Goal: Task Accomplishment & Management: Use online tool/utility

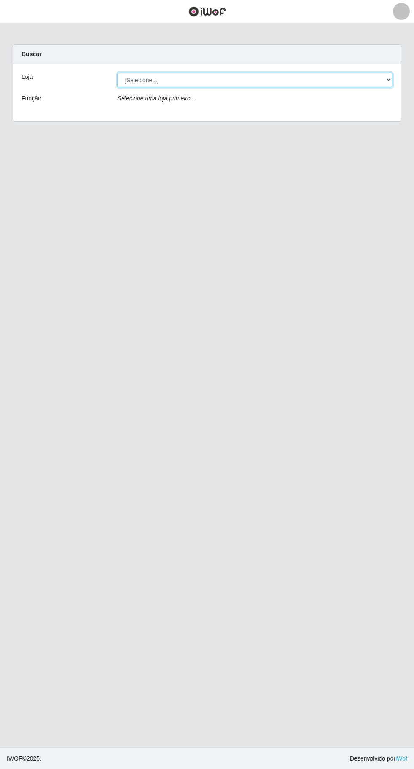
click at [269, 77] on select "[Selecione...] Extraplus - [GEOGRAPHIC_DATA] 03 - [GEOGRAPHIC_DATA]" at bounding box center [254, 80] width 275 height 15
select select "468"
click at [117, 73] on select "[Selecione...] Extraplus - [GEOGRAPHIC_DATA] 03 - [GEOGRAPHIC_DATA]" at bounding box center [254, 80] width 275 height 15
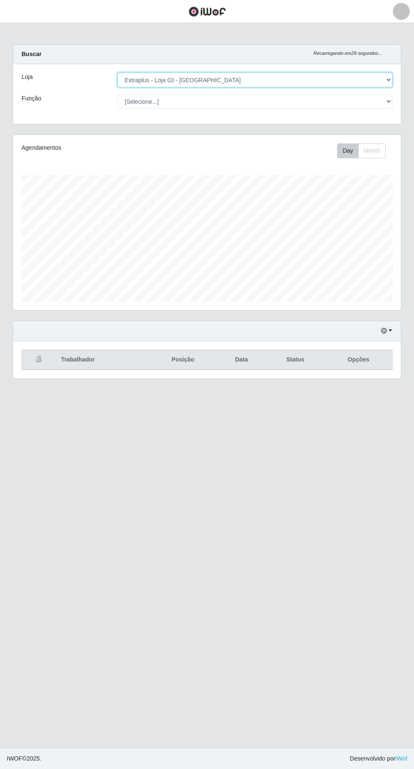
scroll to position [175, 387]
click at [331, 101] on select "[Selecione...] Repositor Repositor + Repositor ++" at bounding box center [254, 101] width 275 height 15
click at [390, 329] on button "button" at bounding box center [386, 331] width 12 height 10
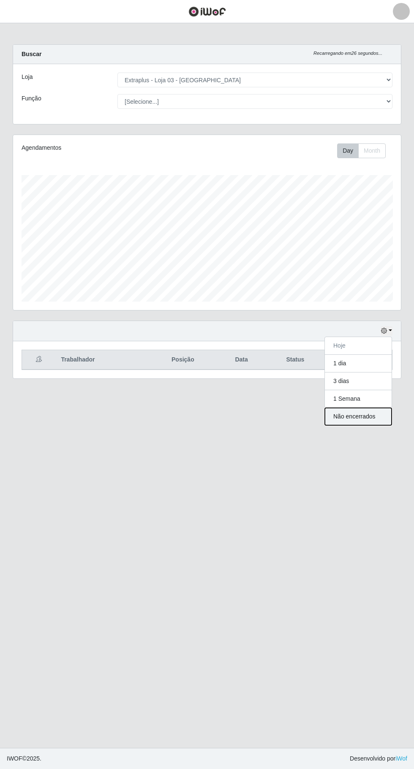
click at [380, 416] on button "Não encerrados" at bounding box center [358, 416] width 67 height 17
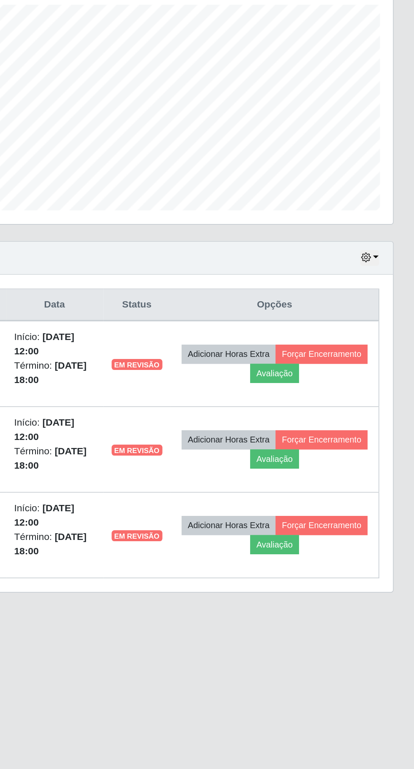
scroll to position [3, 0]
click at [328, 396] on button "Forçar Encerramento" at bounding box center [356, 390] width 57 height 12
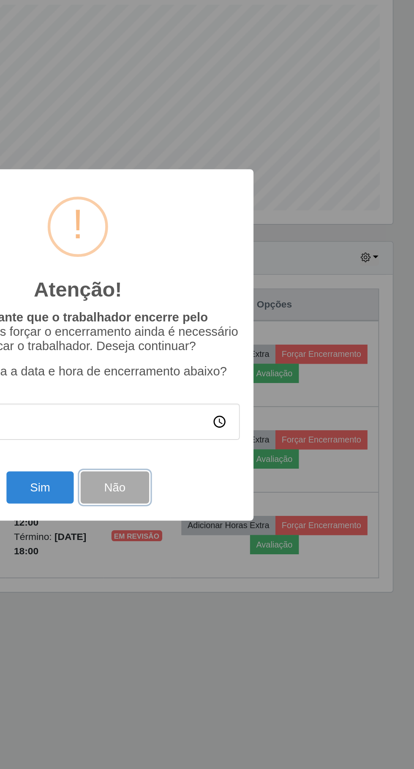
click at [241, 474] on button "Não" at bounding box center [229, 473] width 42 height 20
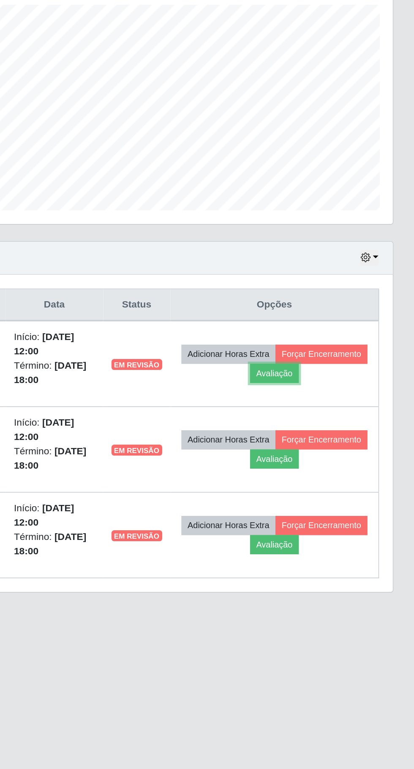
click at [343, 402] on button "Avaliação" at bounding box center [328, 402] width 30 height 12
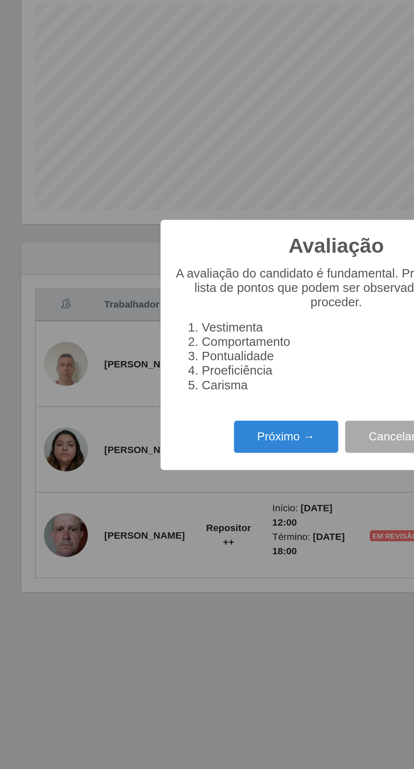
click at [182, 438] on button "Próximo →" at bounding box center [176, 441] width 64 height 20
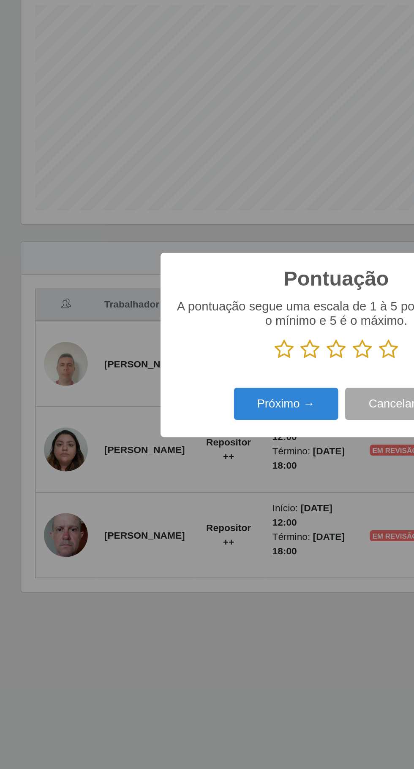
click at [243, 387] on icon at bounding box center [239, 387] width 12 height 13
click at [233, 394] on input "radio" at bounding box center [233, 394] width 0 height 0
click at [170, 423] on button "Próximo →" at bounding box center [176, 421] width 64 height 20
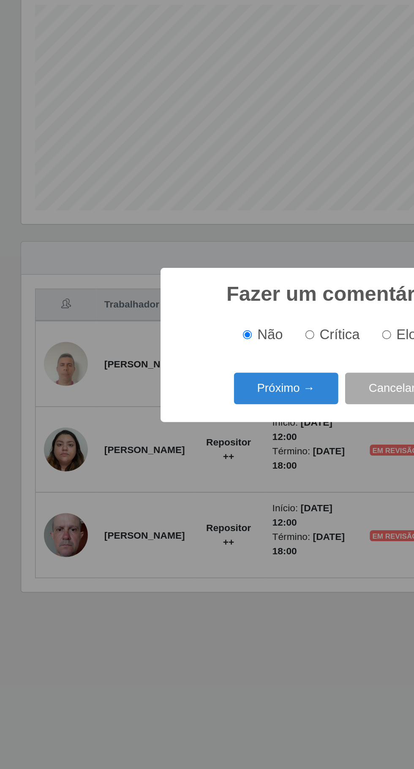
click at [184, 414] on button "Próximo →" at bounding box center [176, 412] width 64 height 20
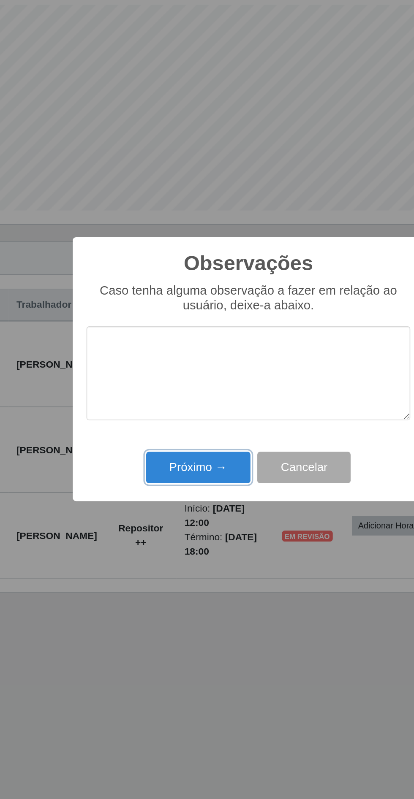
click at [191, 458] on button "Próximo →" at bounding box center [176, 460] width 64 height 20
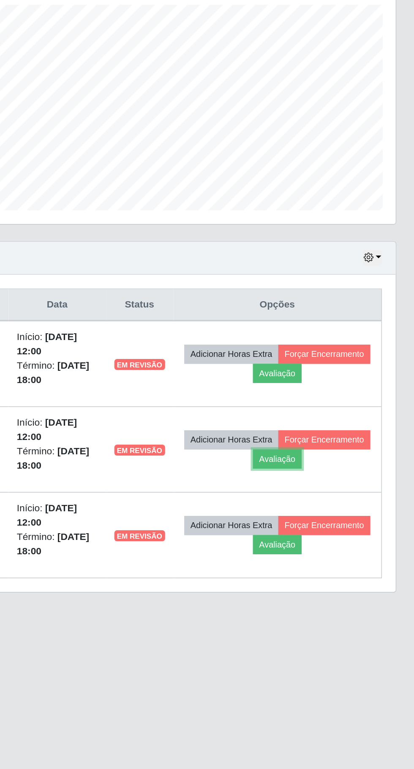
click at [343, 449] on button "Avaliação" at bounding box center [328, 455] width 30 height 12
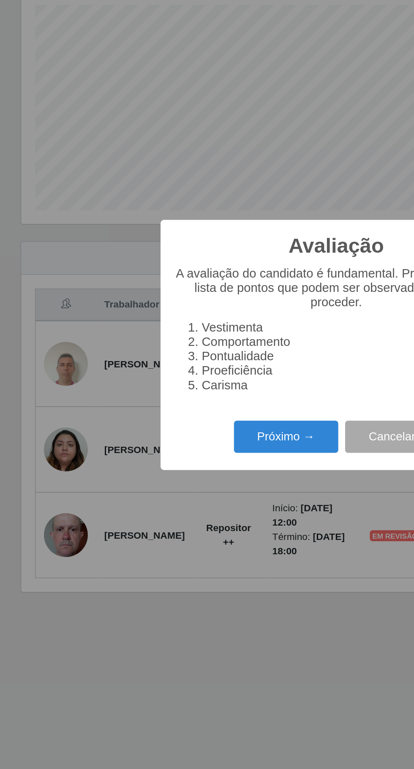
click at [186, 434] on button "Próximo →" at bounding box center [176, 441] width 64 height 20
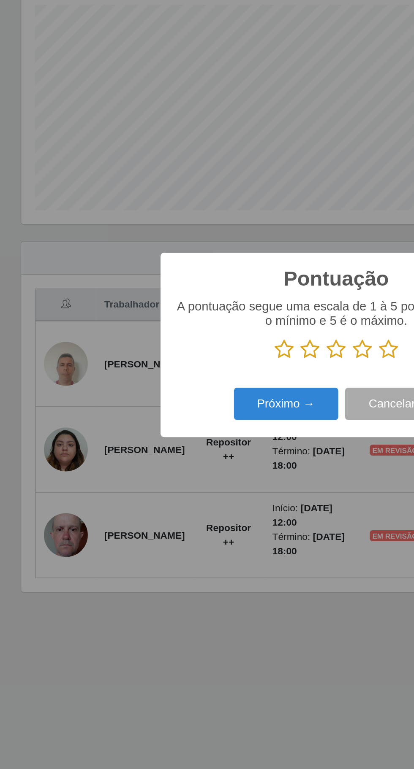
click at [238, 389] on icon at bounding box center [239, 387] width 12 height 13
click at [233, 394] on input "radio" at bounding box center [233, 394] width 0 height 0
click at [184, 419] on button "Próximo →" at bounding box center [176, 421] width 64 height 20
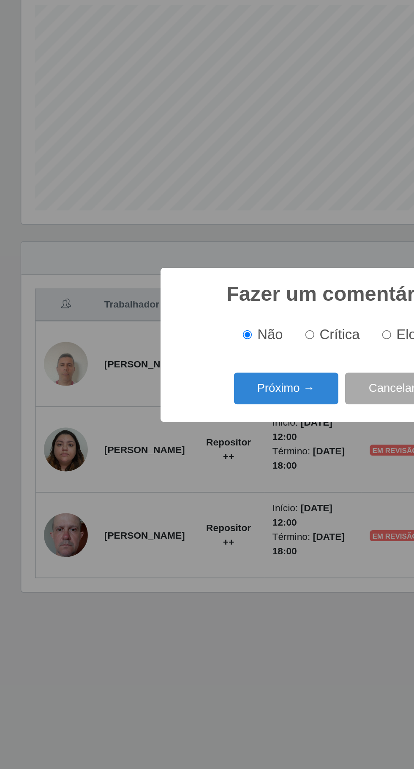
click at [191, 412] on button "Próximo →" at bounding box center [176, 412] width 64 height 20
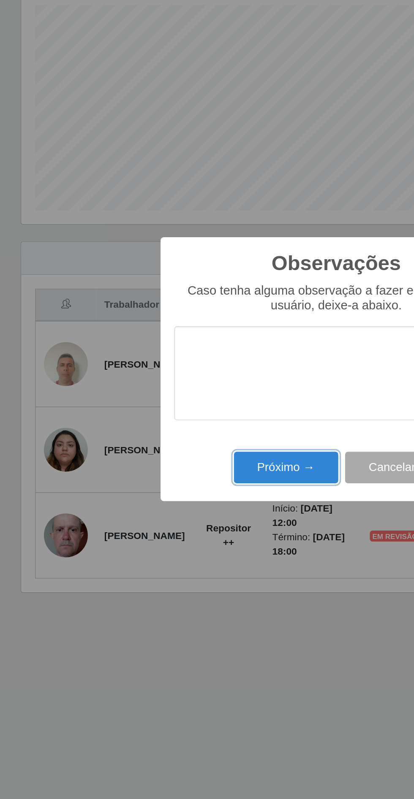
click at [187, 453] on button "Próximo →" at bounding box center [176, 460] width 64 height 20
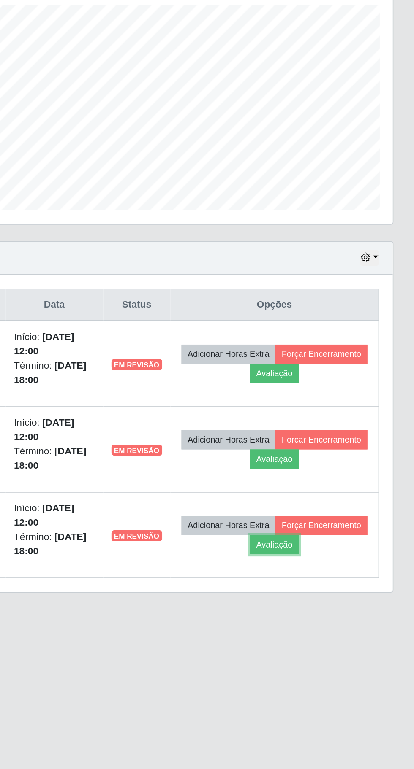
click at [343, 505] on button "Avaliação" at bounding box center [328, 508] width 30 height 12
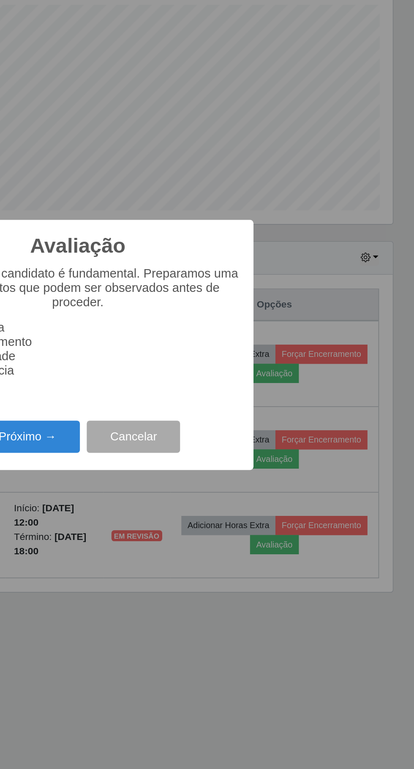
click at [186, 433] on button "Próximo →" at bounding box center [176, 441] width 64 height 20
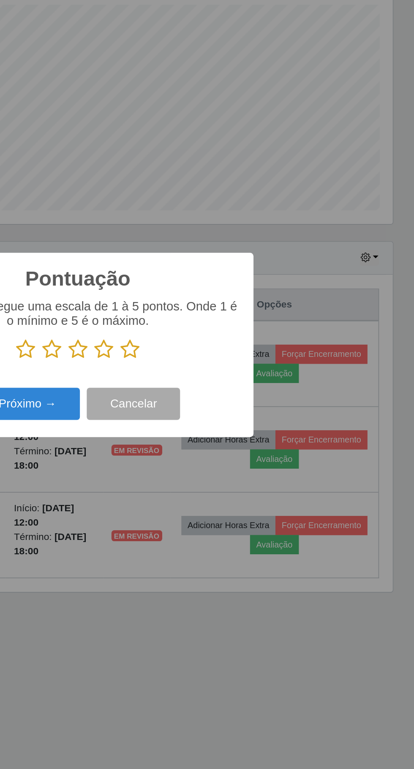
click at [244, 386] on icon at bounding box center [239, 387] width 12 height 13
click at [233, 394] on input "radio" at bounding box center [233, 394] width 0 height 0
click at [188, 421] on button "Próximo →" at bounding box center [176, 421] width 64 height 20
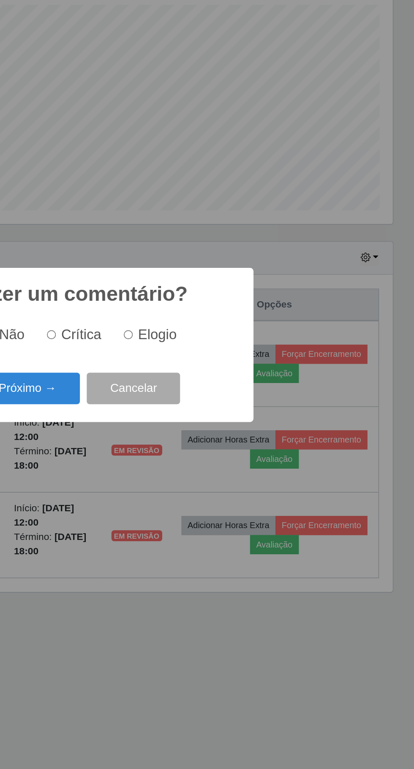
click at [176, 410] on button "Próximo →" at bounding box center [176, 412] width 64 height 20
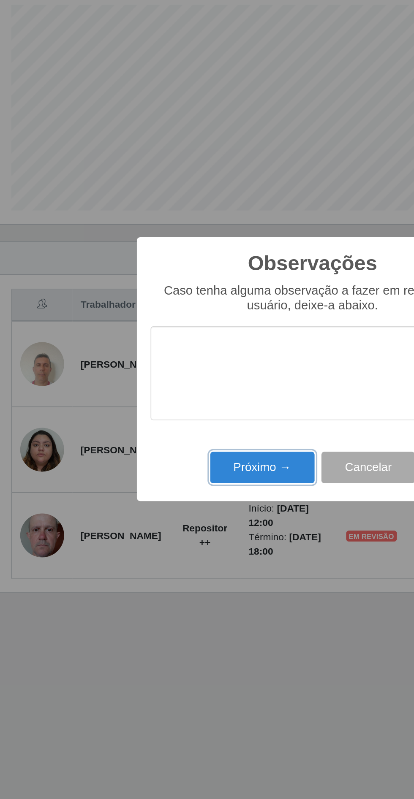
click at [188, 463] on button "Próximo →" at bounding box center [176, 460] width 64 height 20
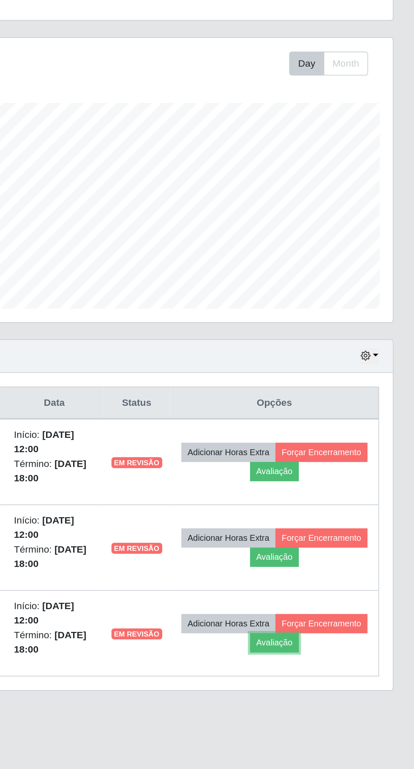
scroll to position [0, 0]
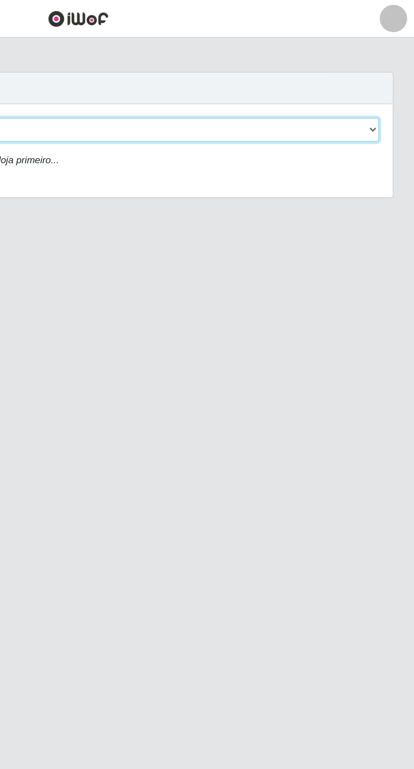
click at [207, 75] on select "[Selecione...] Extraplus - [GEOGRAPHIC_DATA] 03 - [GEOGRAPHIC_DATA]" at bounding box center [254, 80] width 275 height 15
select select "468"
click at [117, 73] on select "[Selecione...] Extraplus - [GEOGRAPHIC_DATA] 03 - [GEOGRAPHIC_DATA]" at bounding box center [254, 80] width 275 height 15
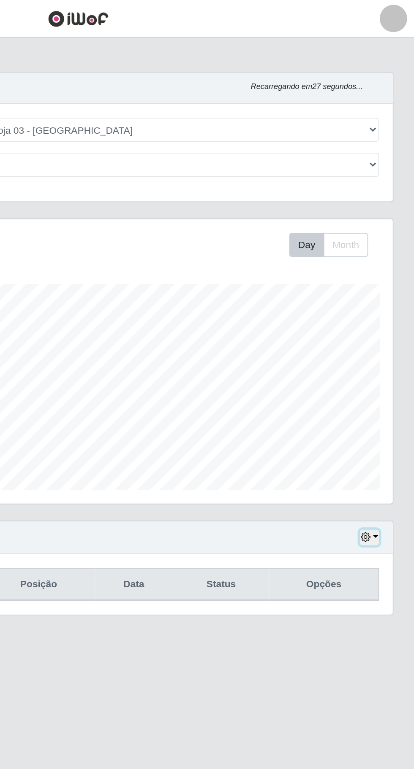
click at [390, 329] on button "button" at bounding box center [386, 331] width 12 height 10
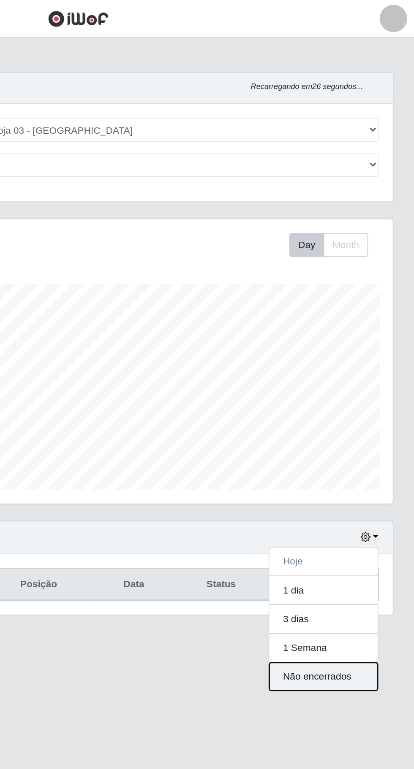
click at [365, 417] on button "Não encerrados" at bounding box center [358, 416] width 67 height 17
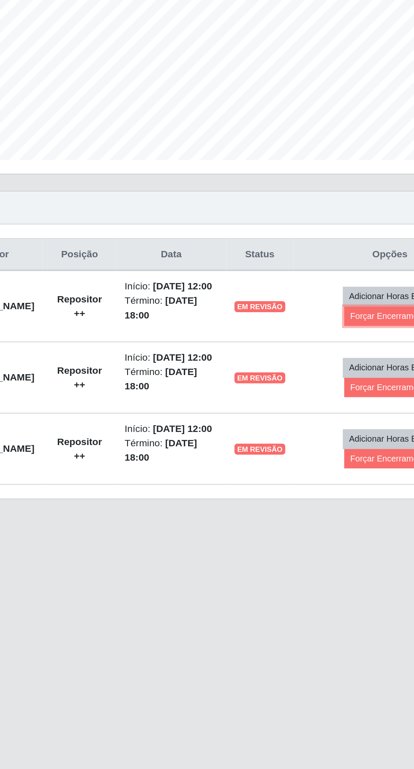
click at [336, 403] on button "Forçar Encerramento" at bounding box center [332, 398] width 57 height 12
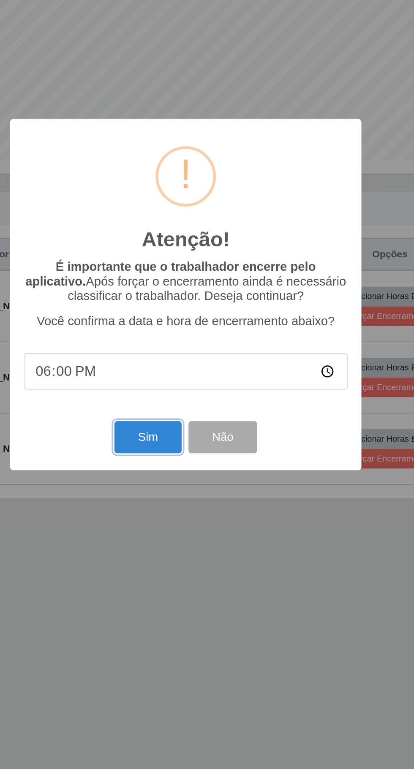
click at [175, 477] on button "Sim" at bounding box center [183, 473] width 41 height 20
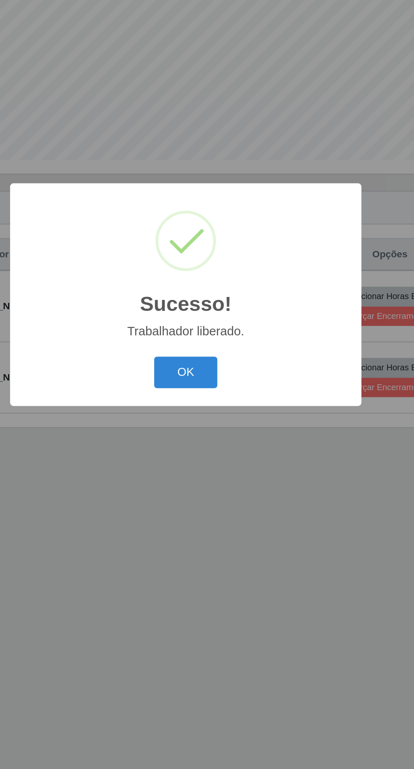
click at [196, 425] on button "OK" at bounding box center [206, 433] width 39 height 20
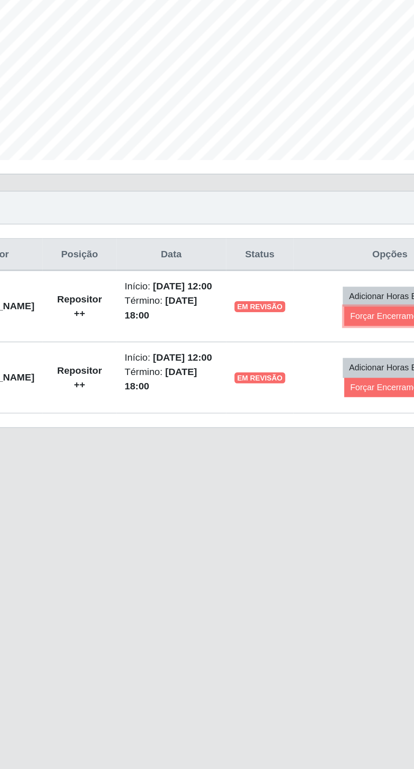
click at [336, 404] on button "Forçar Encerramento" at bounding box center [332, 398] width 57 height 12
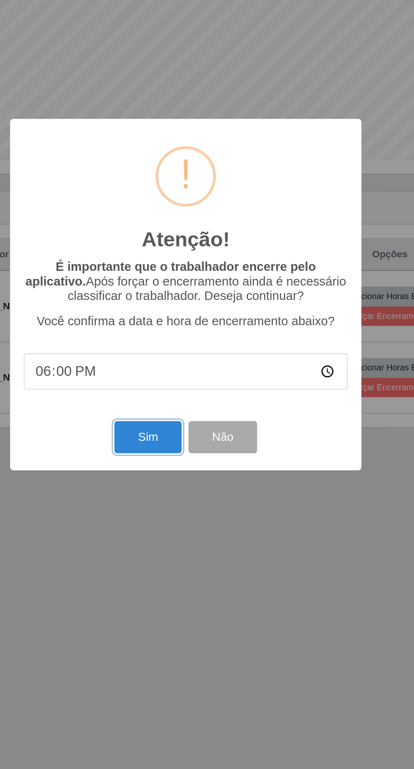
click at [174, 469] on button "Sim" at bounding box center [183, 473] width 41 height 20
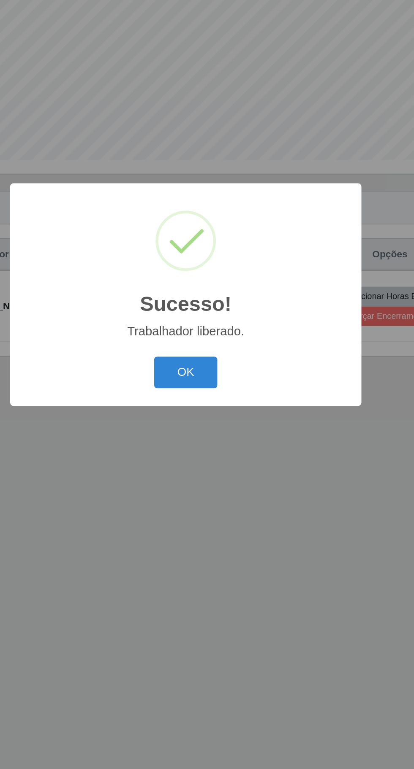
click at [194, 430] on button "OK" at bounding box center [206, 433] width 39 height 20
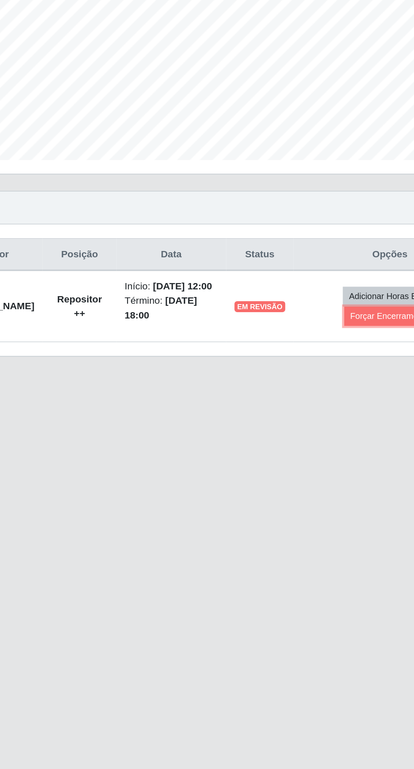
click at [335, 399] on button "Forçar Encerramento" at bounding box center [332, 398] width 57 height 12
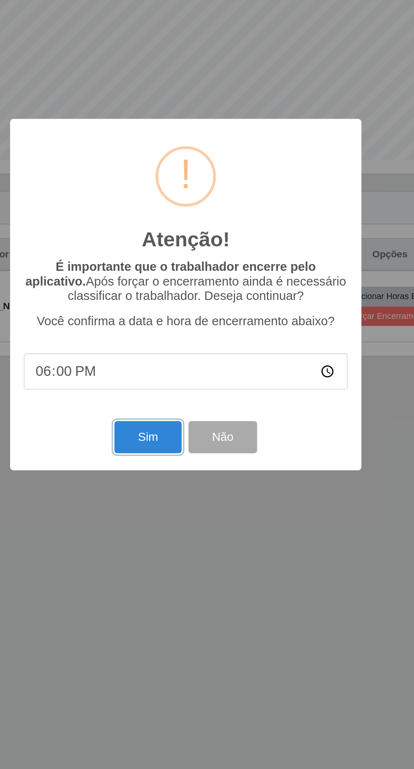
click at [172, 465] on button "Sim" at bounding box center [183, 473] width 41 height 20
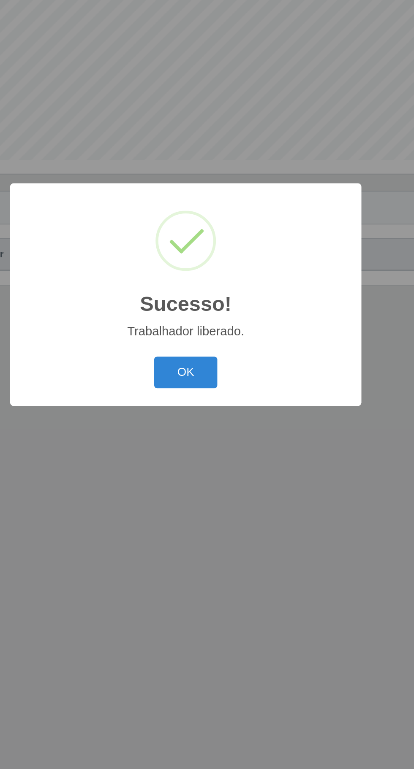
click at [188, 434] on button "OK" at bounding box center [206, 433] width 39 height 20
